Goal: Transaction & Acquisition: Subscribe to service/newsletter

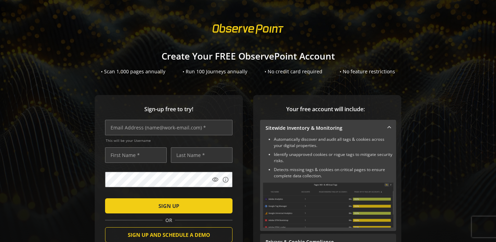
click at [243, 103] on div "Sign-up free to try! This will be your Username visibility info SIGN UP OR SIGN…" at bounding box center [247, 202] width 479 height 215
click at [185, 128] on input "text" at bounding box center [168, 127] width 127 height 15
type input "[EMAIL_ADDRESS][DOMAIN_NAME]"
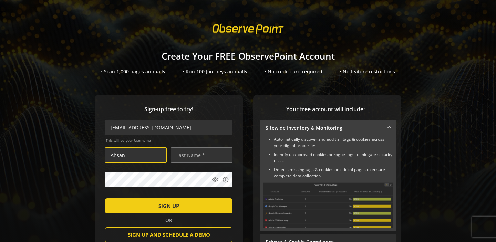
type input "Ahsan"
type input "Bilal"
click at [215, 182] on mat-icon "visibility" at bounding box center [215, 179] width 7 height 7
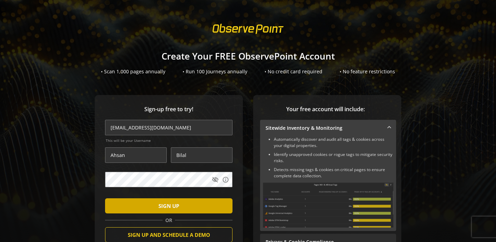
click at [180, 208] on span "submit" at bounding box center [168, 206] width 127 height 17
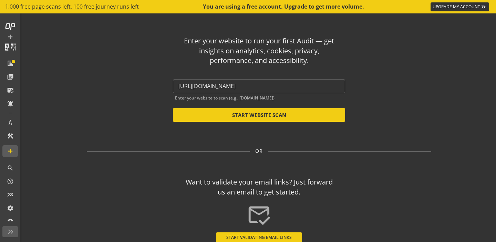
click at [263, 140] on div "Enter your website to run your first Audit — get insights on analytics, cookies…" at bounding box center [259, 132] width 403 height 239
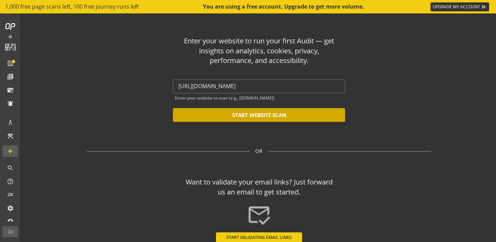
click at [265, 119] on button "START WEBSITE SCAN" at bounding box center [259, 115] width 172 height 14
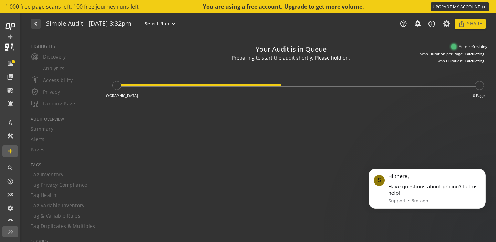
type textarea "Notes can include: -a description of what this audit is validating -changes in …"
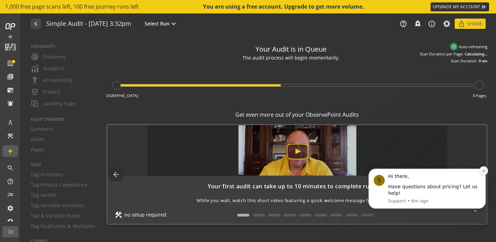
click at [484, 171] on icon "Dismiss notification" at bounding box center [484, 171] width 4 height 4
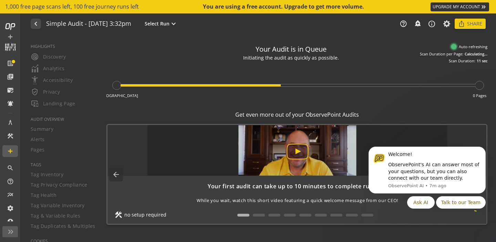
click at [488, 145] on div "Welcome! ObservePoint's AI can answer most of your questions, but you can also …" at bounding box center [427, 166] width 127 height 86
click at [426, 225] on div "Your Audit is in Queue Initiating the audit as quickly as possible. The audit i…" at bounding box center [296, 139] width 381 height 196
click at [393, 106] on div "Your Audit is in Queue Your audit is in the queue and will begin shortly. Start…" at bounding box center [296, 139] width 381 height 196
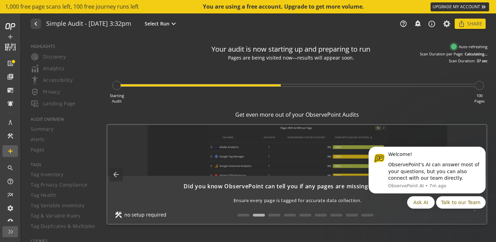
click at [467, 94] on div "Starting Audit 100 Pages" at bounding box center [296, 84] width 381 height 40
click at [339, 91] on div "Starting Audit 100 Pages" at bounding box center [296, 84] width 381 height 40
click at [67, 70] on div "HIGHLIGHTS radar Discovery Analytics settings_accessibility Accessibility verif…" at bounding box center [60, 138] width 76 height 207
click at [50, 70] on div "HIGHLIGHTS radar Discovery Analytics settings_accessibility Accessibility verif…" at bounding box center [60, 138] width 76 height 207
click at [112, 174] on mat-icon "arrow_back" at bounding box center [116, 175] width 14 height 14
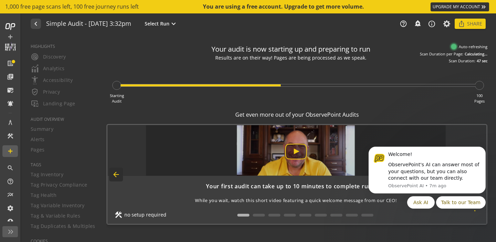
click at [112, 174] on mat-icon "arrow_back" at bounding box center [116, 175] width 14 height 14
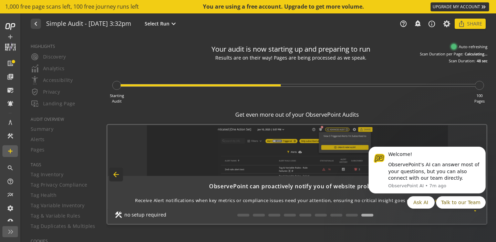
click at [112, 174] on mat-icon "arrow_back" at bounding box center [116, 175] width 14 height 14
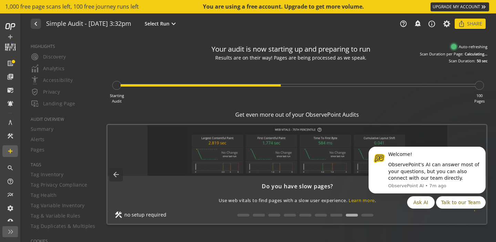
click at [48, 72] on div "HIGHLIGHTS radar Discovery Analytics settings_accessibility Accessibility verif…" at bounding box center [60, 138] width 76 height 207
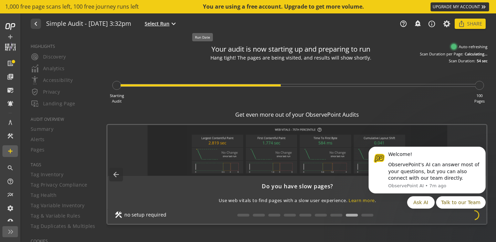
click at [169, 24] on span "Select Run" at bounding box center [157, 23] width 25 height 7
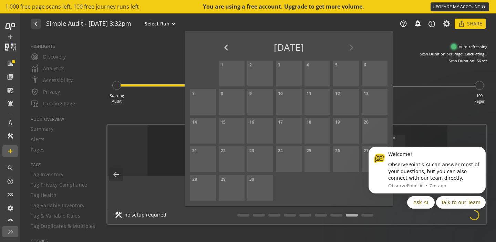
click at [146, 66] on div at bounding box center [248, 121] width 496 height 242
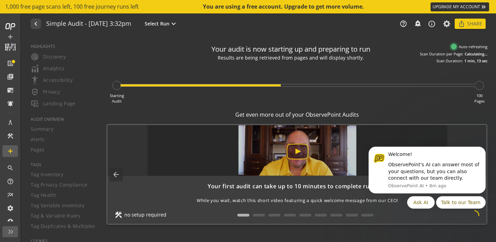
click at [60, 67] on div "HIGHLIGHTS radar Discovery Analytics settings_accessibility Accessibility verif…" at bounding box center [60, 138] width 76 height 207
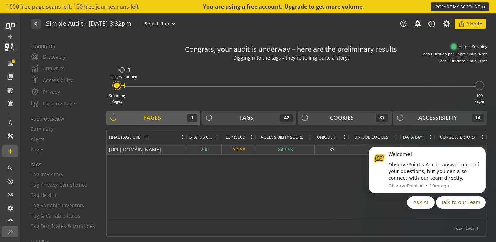
click at [151, 149] on div "[URL][DOMAIN_NAME]" at bounding box center [147, 149] width 81 height 10
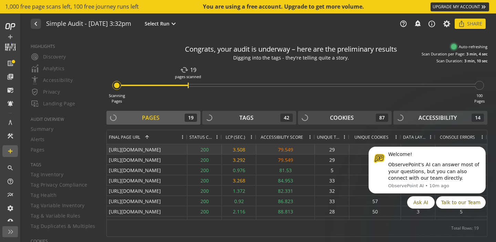
click at [165, 148] on div "[URL][DOMAIN_NAME]" at bounding box center [147, 149] width 81 height 10
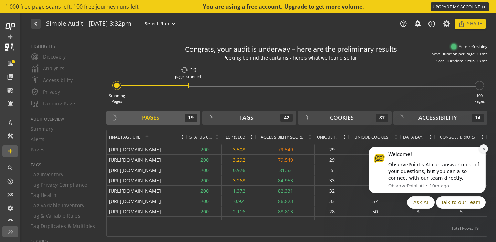
click at [484, 149] on icon "Dismiss notification" at bounding box center [484, 149] width 4 height 4
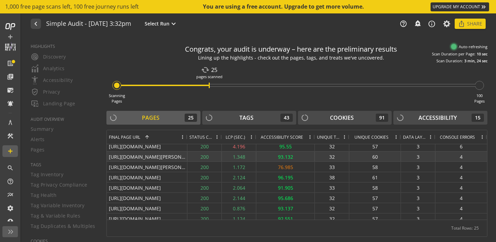
scroll to position [183, 0]
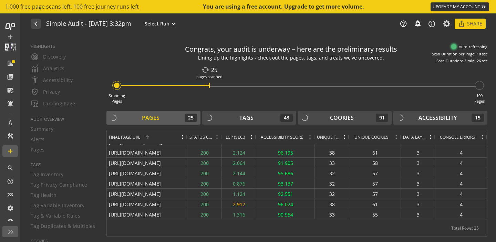
click at [55, 75] on div "HIGHLIGHTS radar Discovery Analytics settings_accessibility Accessibility verif…" at bounding box center [60, 138] width 76 height 207
click at [56, 69] on div "HIGHLIGHTS radar Discovery Analytics settings_accessibility Accessibility verif…" at bounding box center [60, 138] width 76 height 207
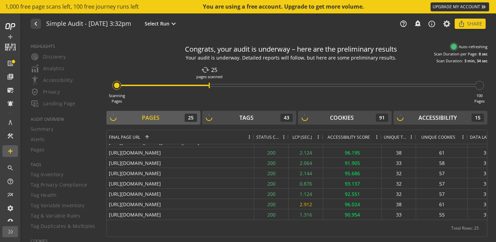
drag, startPoint x: 186, startPoint y: 136, endPoint x: 250, endPoint y: 137, distance: 64.1
click at [252, 137] on div at bounding box center [253, 137] width 3 height 14
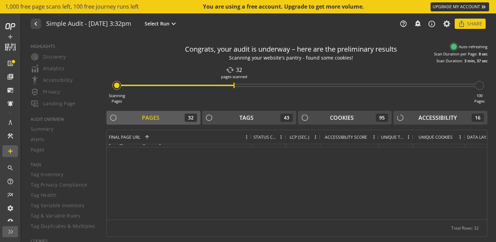
scroll to position [0, 0]
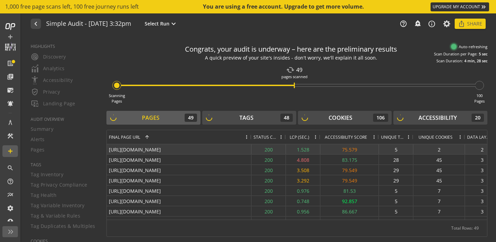
click at [200, 151] on div "[URL][DOMAIN_NAME]" at bounding box center [179, 149] width 145 height 10
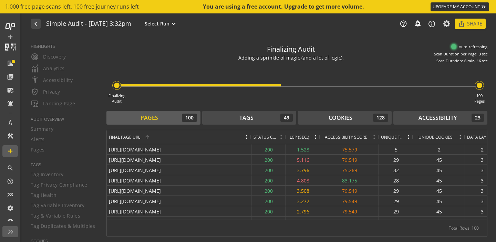
click at [141, 90] on div "Finalizing Audit 100 Pages" at bounding box center [296, 84] width 381 height 40
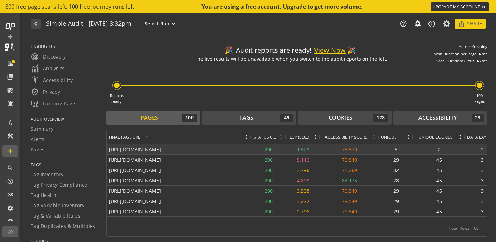
click at [186, 150] on div "[URL][DOMAIN_NAME]" at bounding box center [179, 149] width 145 height 10
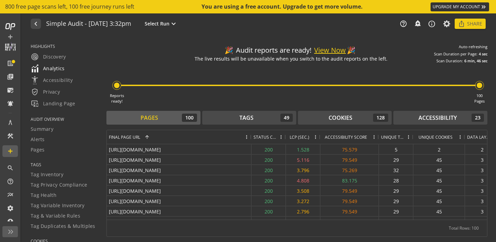
click at [57, 66] on span "Analytics" at bounding box center [48, 68] width 34 height 8
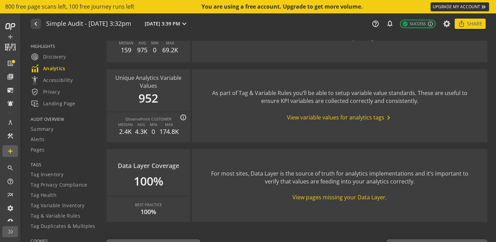
scroll to position [857, 0]
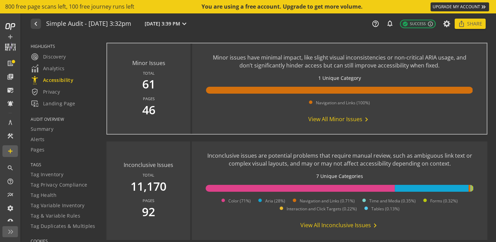
scroll to position [599, 0]
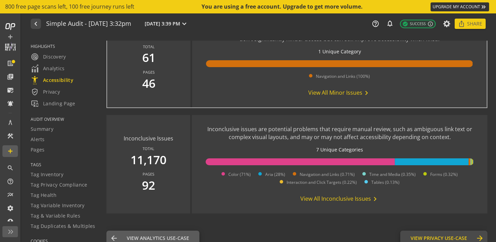
click at [427, 235] on span "View Privacy Use-Case" at bounding box center [439, 238] width 56 height 7
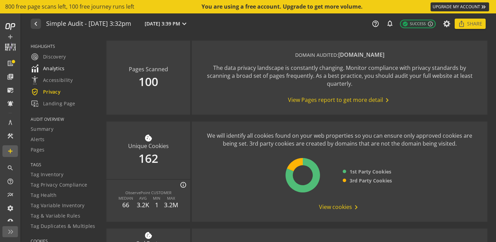
click at [60, 68] on span "Analytics" at bounding box center [48, 68] width 34 height 8
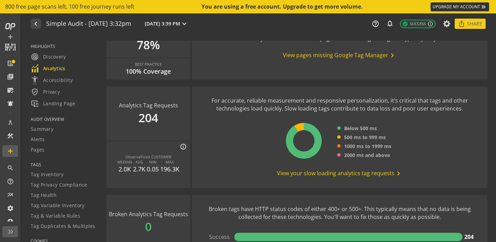
scroll to position [360, 0]
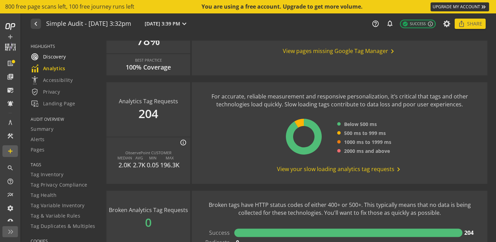
click at [54, 56] on span "radar Discovery" at bounding box center [48, 57] width 35 height 8
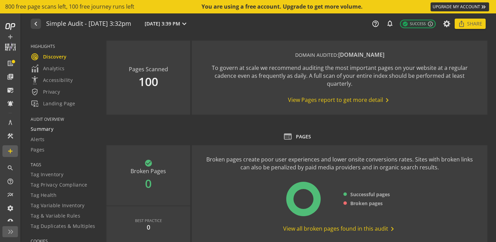
click at [48, 129] on span "Summary" at bounding box center [42, 129] width 23 height 7
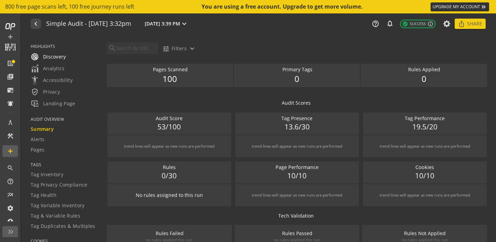
click at [51, 54] on span "radar Discovery" at bounding box center [48, 57] width 35 height 8
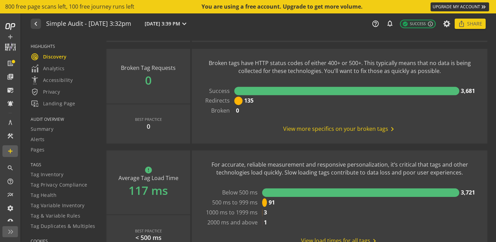
scroll to position [561, 0]
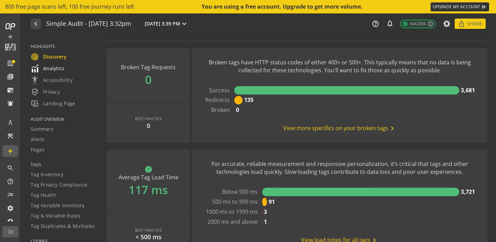
click at [55, 73] on link "Analytics" at bounding box center [64, 69] width 67 height 12
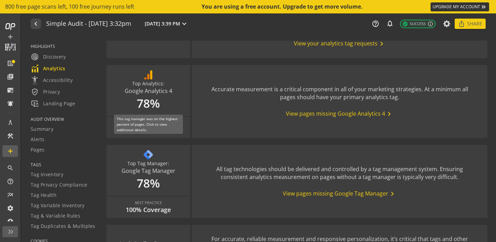
scroll to position [230, 0]
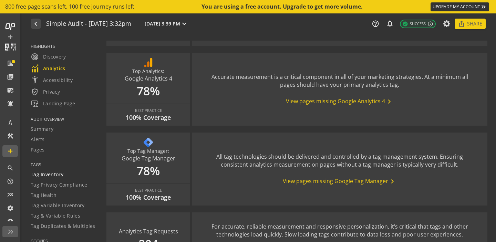
click at [45, 177] on span "Tag Inventory" at bounding box center [47, 174] width 33 height 7
